Goal: Task Accomplishment & Management: Manage account settings

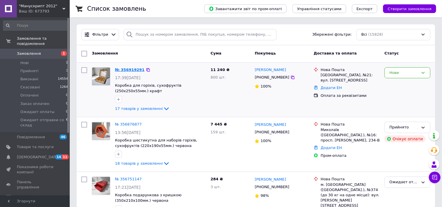
click at [132, 71] on link "№ 356919291" at bounding box center [130, 70] width 30 height 4
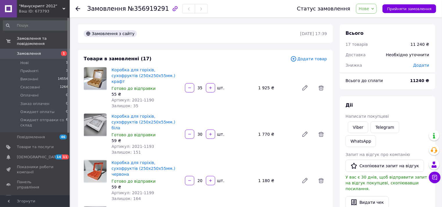
click at [422, 67] on span "Додати" at bounding box center [421, 65] width 16 height 5
click at [418, 89] on icon at bounding box center [417, 89] width 5 height 5
click at [408, 112] on li "%" at bounding box center [412, 112] width 23 height 11
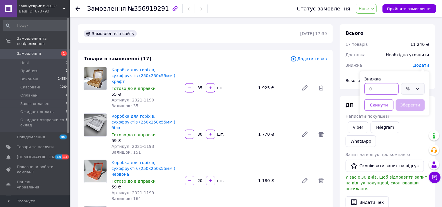
click at [378, 89] on input "text" at bounding box center [381, 89] width 34 height 12
type input "7"
click at [408, 105] on button "Зберегти" at bounding box center [410, 105] width 29 height 12
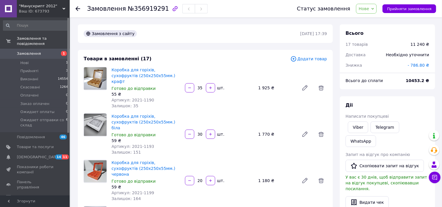
click at [369, 9] on span "Нове" at bounding box center [364, 8] width 10 height 5
click at [371, 19] on li "Прийнято" at bounding box center [387, 20] width 62 height 9
click at [397, 197] on div "Видати чек" at bounding box center [388, 203] width 84 height 12
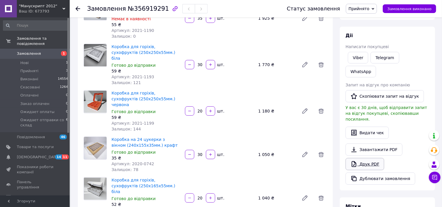
click at [363, 158] on link "Друк PDF" at bounding box center [365, 164] width 39 height 12
click at [410, 42] on div "Дії Написати покупцеві Viber Telegram WhatsApp Запит на відгук про компанію   С…" at bounding box center [388, 109] width 84 height 152
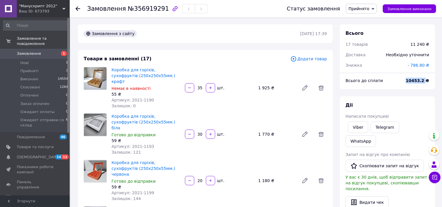
drag, startPoint x: 411, startPoint y: 80, endPoint x: 426, endPoint y: 80, distance: 15.1
click at [426, 80] on b "10453.2 ₴" at bounding box center [418, 80] width 24 height 5
copy b "10453.2"
click at [28, 51] on span "Замовлення" at bounding box center [29, 53] width 24 height 5
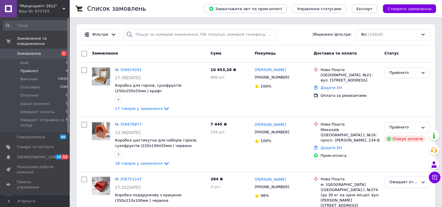
click at [28, 69] on span "Прийняті" at bounding box center [29, 71] width 18 height 5
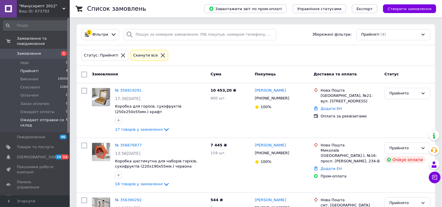
click at [46, 118] on span "Ожидает отправки со склад" at bounding box center [43, 123] width 46 height 10
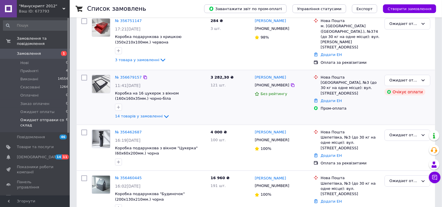
scroll to position [46, 0]
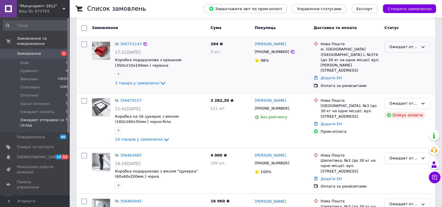
click at [398, 48] on div "Ожидает отправки со склад" at bounding box center [403, 47] width 29 height 6
click at [394, 70] on li "Виконано" at bounding box center [407, 69] width 45 height 11
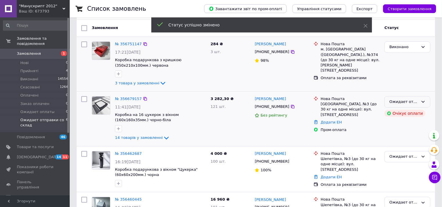
click at [406, 101] on div "Ожидает отправки со склад" at bounding box center [403, 102] width 29 height 6
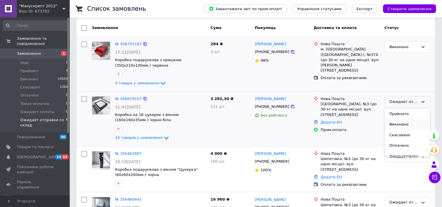
click at [397, 123] on li "Виконано" at bounding box center [407, 124] width 45 height 11
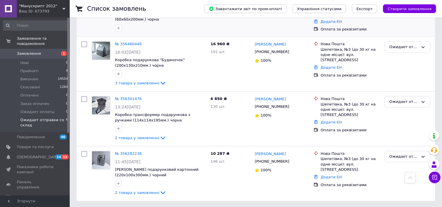
scroll to position [132, 0]
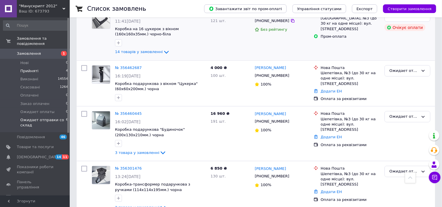
click at [29, 69] on span "Прийняті" at bounding box center [29, 71] width 18 height 5
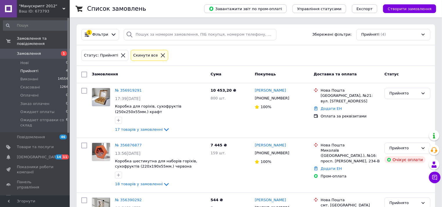
scroll to position [70, 0]
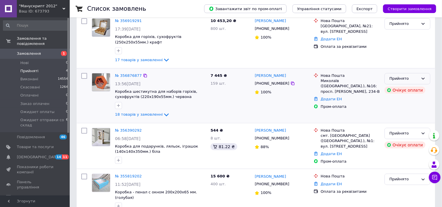
click at [410, 77] on div "Прийнято" at bounding box center [403, 79] width 29 height 6
click at [400, 123] on li "Ожидает отправки со склад" at bounding box center [407, 128] width 45 height 23
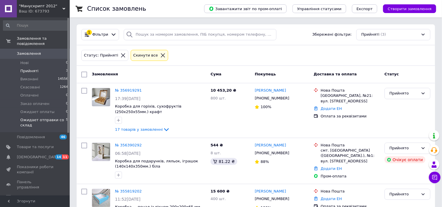
click at [36, 118] on span "Ожидает отправки со склад" at bounding box center [43, 123] width 46 height 10
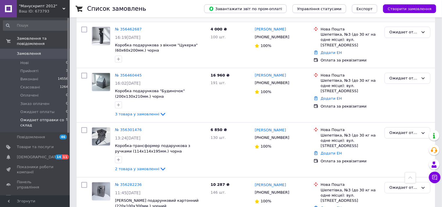
scroll to position [148, 0]
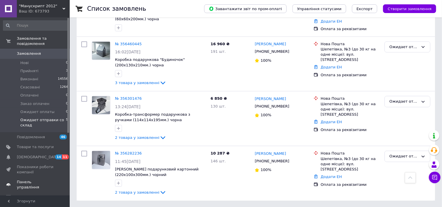
click at [45, 180] on span "Панель управління" at bounding box center [35, 185] width 37 height 10
